Goal: Task Accomplishment & Management: Use online tool/utility

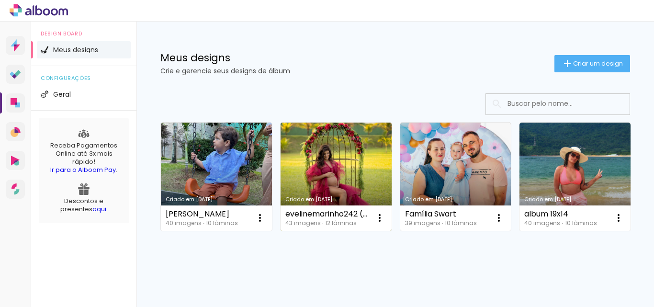
click at [342, 158] on link "Criado em [DATE]" at bounding box center [336, 177] width 111 height 108
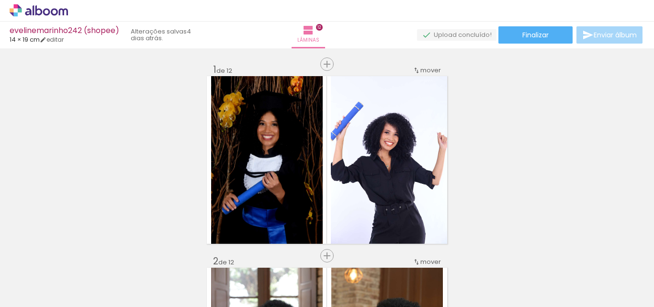
scroll to position [0, 1733]
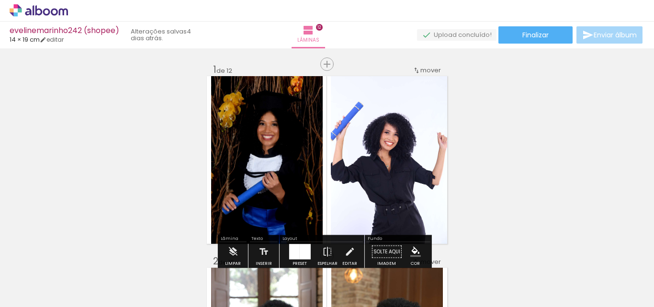
scroll to position [0, 1733]
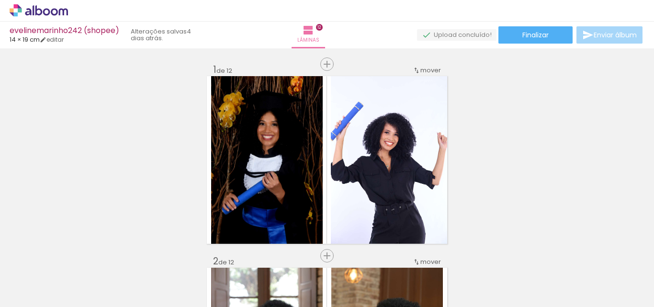
scroll to position [0, 1733]
